Goal: Task Accomplishment & Management: Use online tool/utility

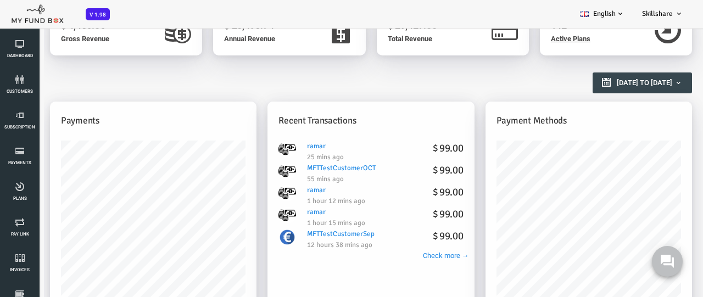
scroll to position [110, 0]
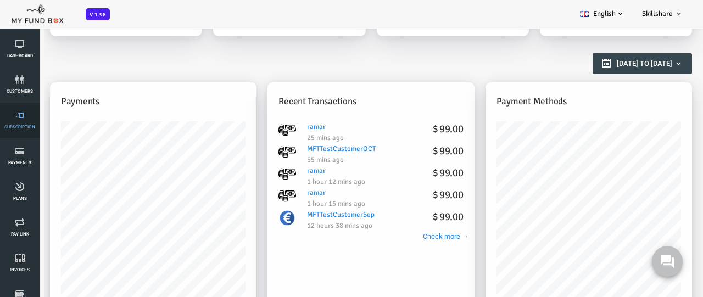
click at [20, 121] on link "Subscription" at bounding box center [19, 120] width 33 height 35
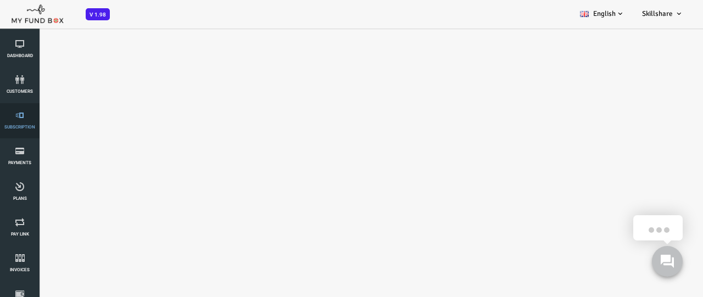
scroll to position [0, 0]
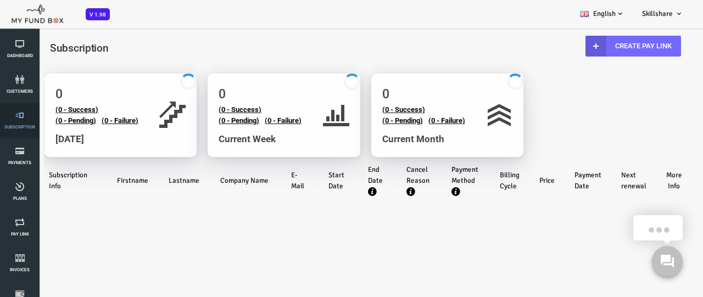
select select "100"
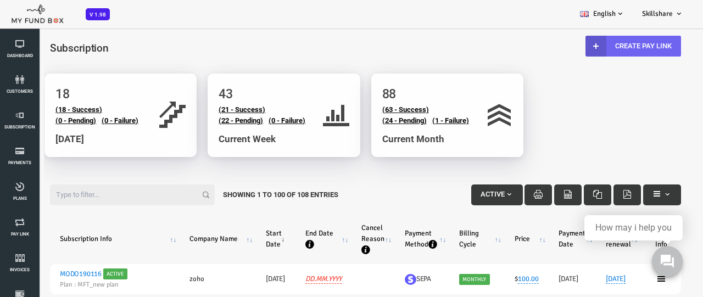
click at [603, 46] on link "Create Pay Link" at bounding box center [605, 46] width 96 height 21
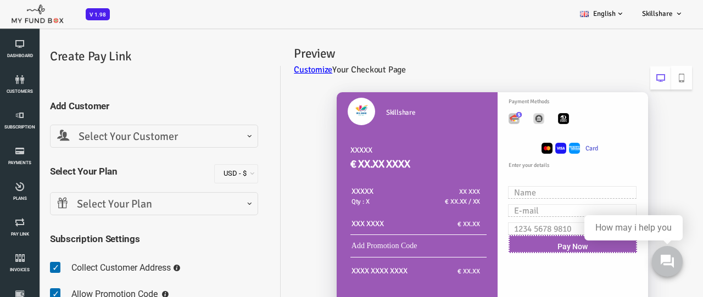
click at [125, 136] on span "Select Your Customer" at bounding box center [126, 136] width 194 height 17
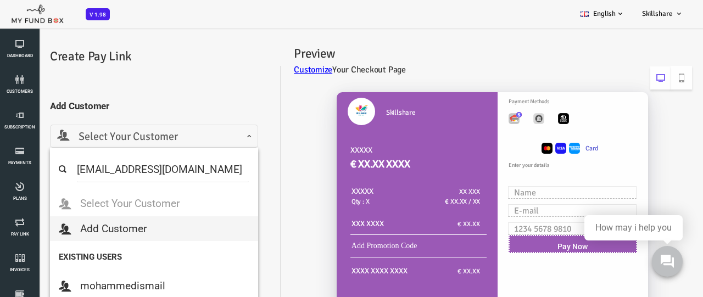
type input "[EMAIL_ADDRESS][DOMAIN_NAME]"
